Goal: Find specific page/section: Find specific page/section

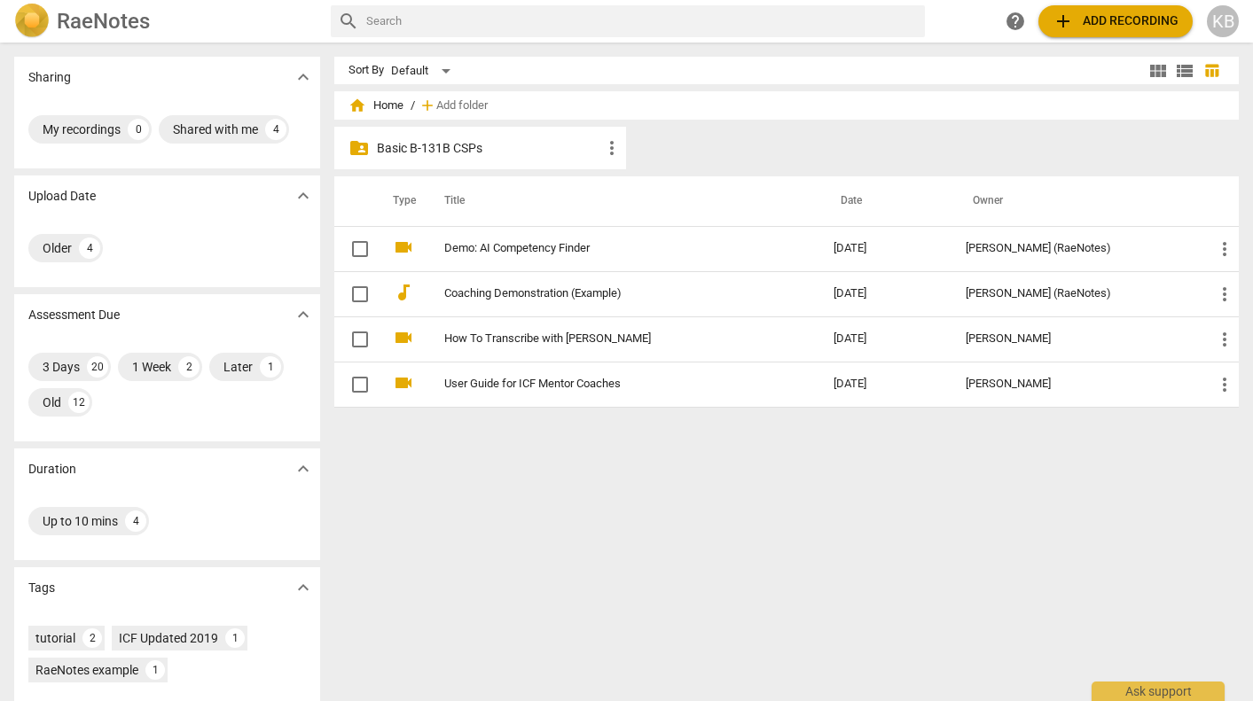
click at [458, 151] on p "Basic B-131B CSPs" at bounding box center [489, 148] width 224 height 19
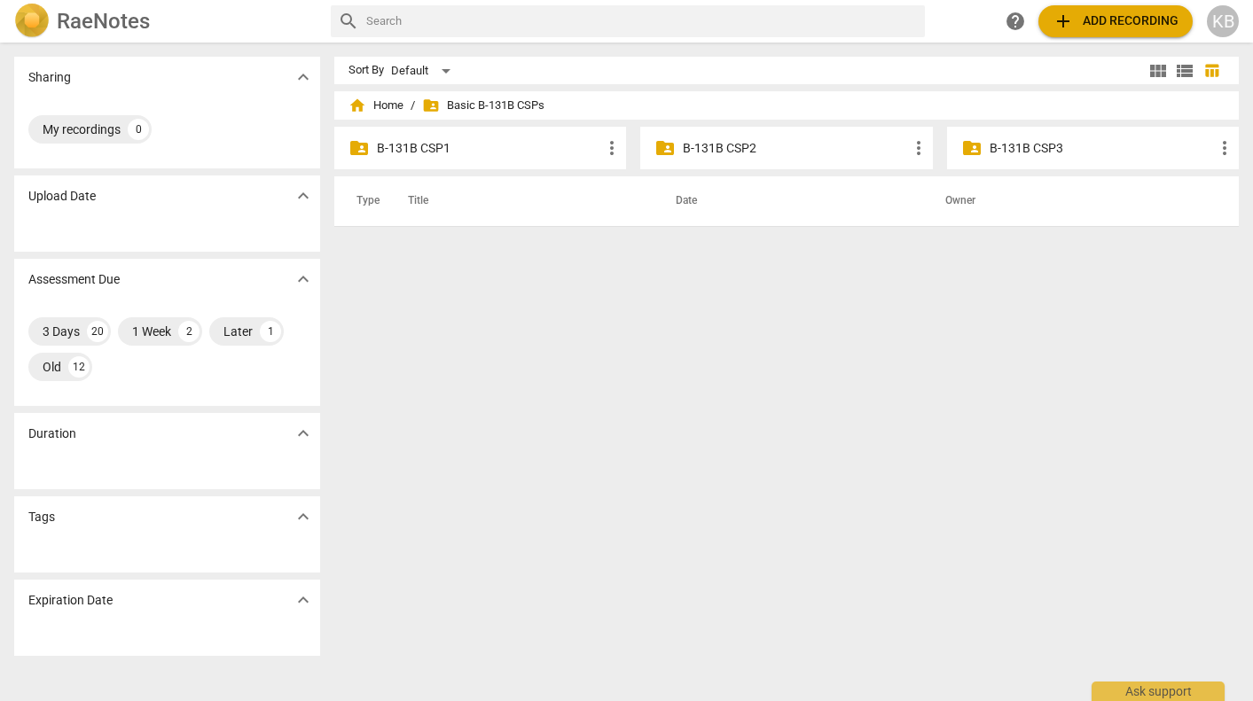
click at [726, 148] on p "B-131B CSP2" at bounding box center [795, 148] width 224 height 19
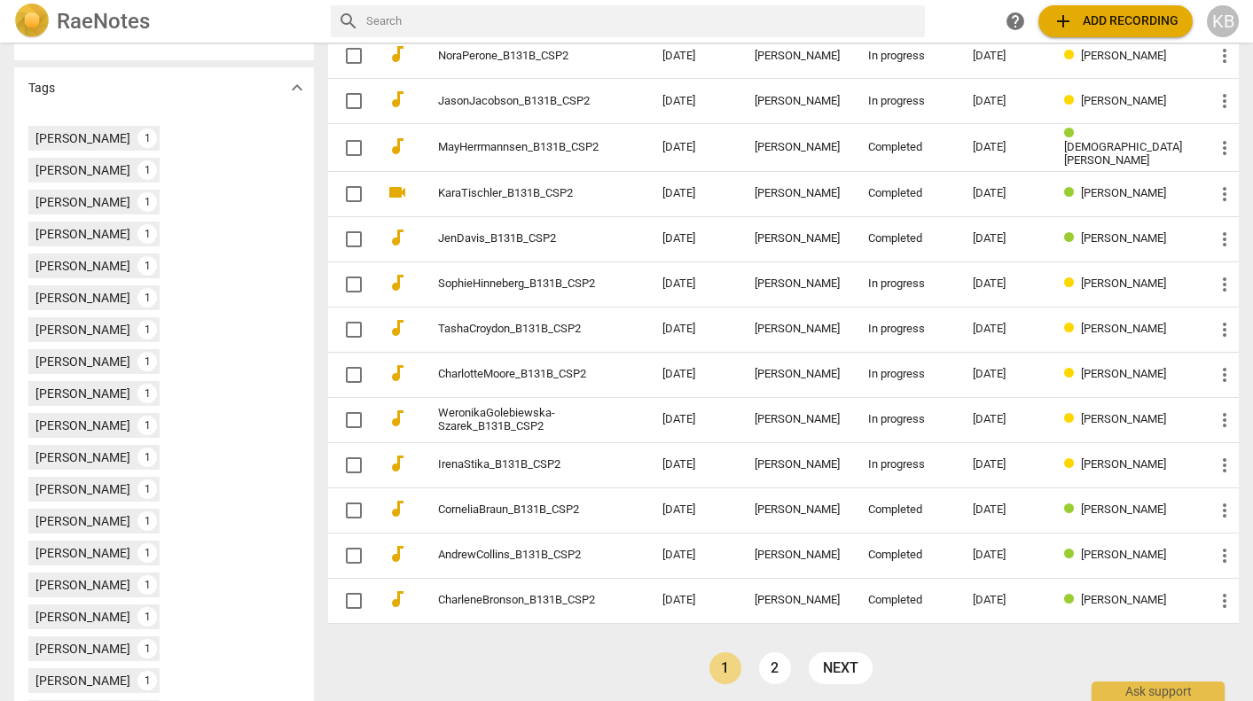
scroll to position [464, 0]
click at [769, 659] on link "2" at bounding box center [775, 670] width 32 height 32
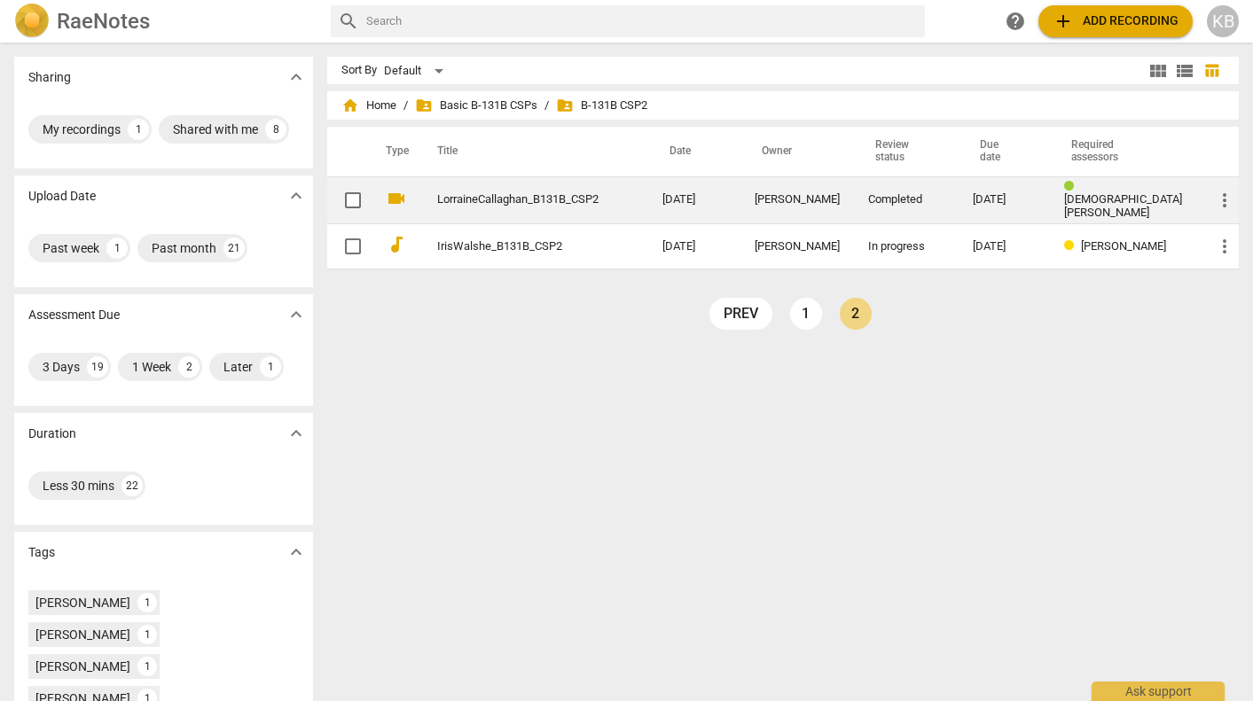
click at [637, 200] on td "LorraineCallaghan_B131B_CSP2" at bounding box center [532, 200] width 232 height 48
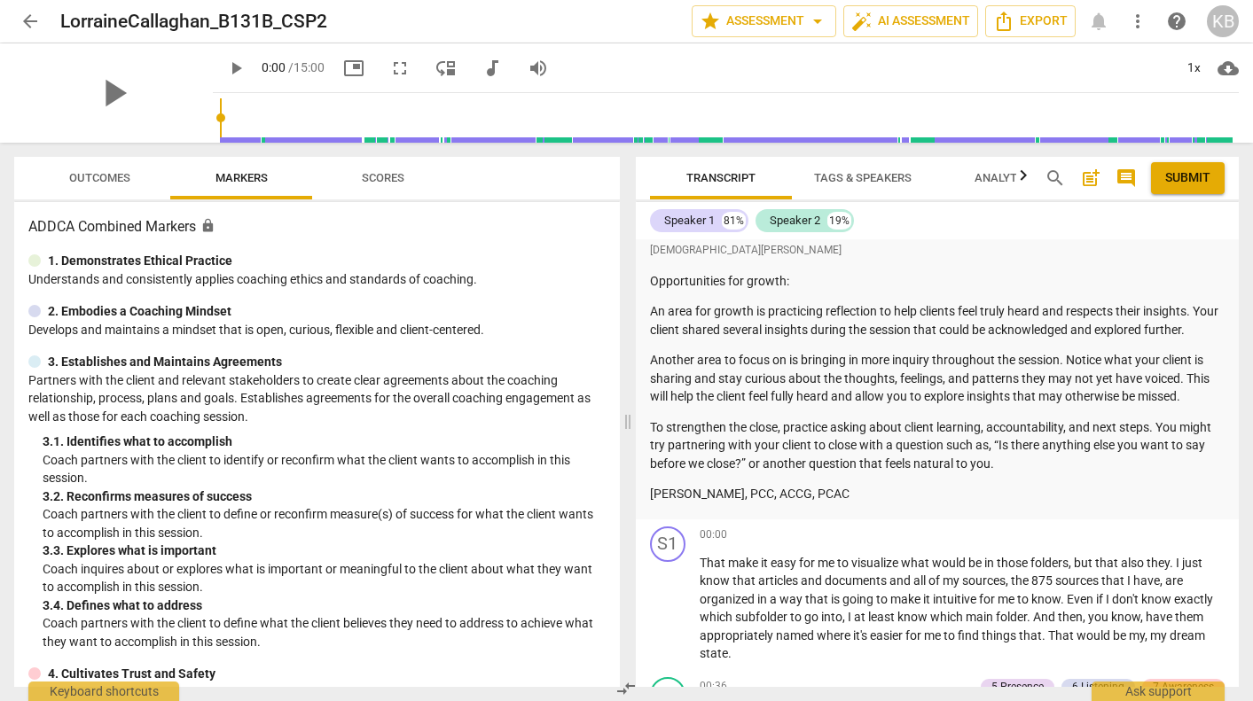
scroll to position [353, 0]
click at [32, 17] on span "arrow_back" at bounding box center [30, 21] width 21 height 21
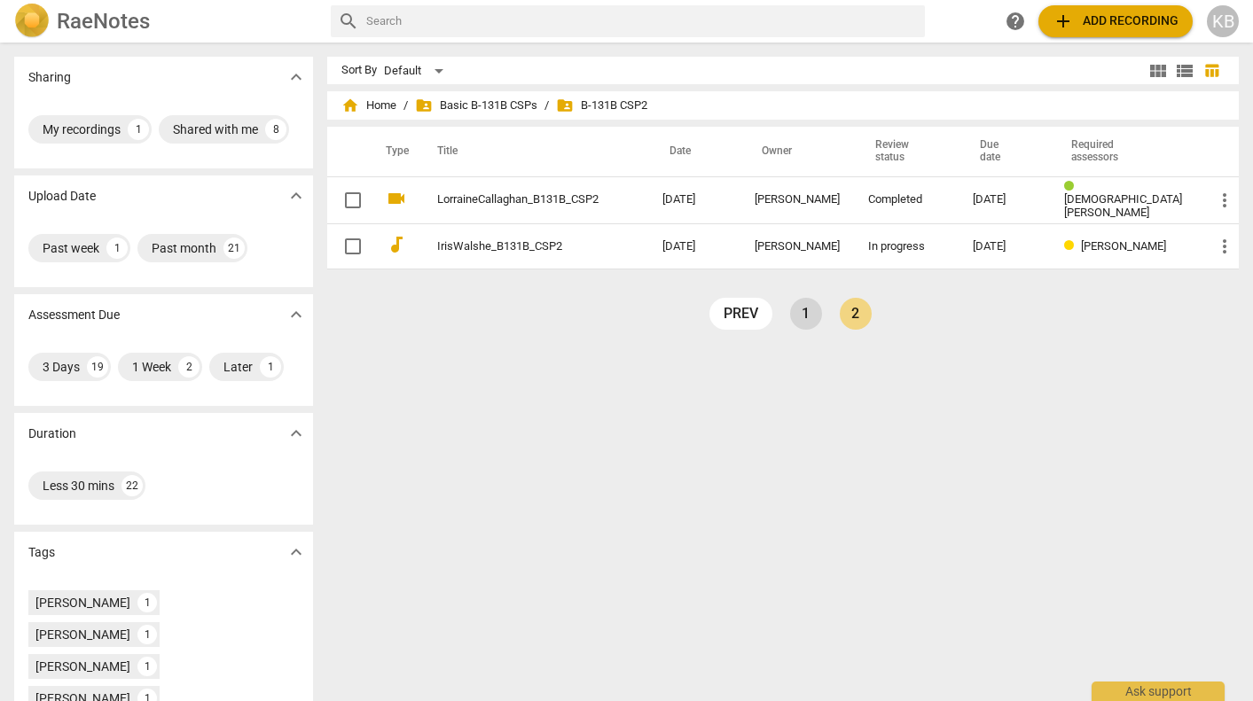
click at [807, 303] on link "1" at bounding box center [806, 314] width 32 height 32
